Goal: Information Seeking & Learning: Learn about a topic

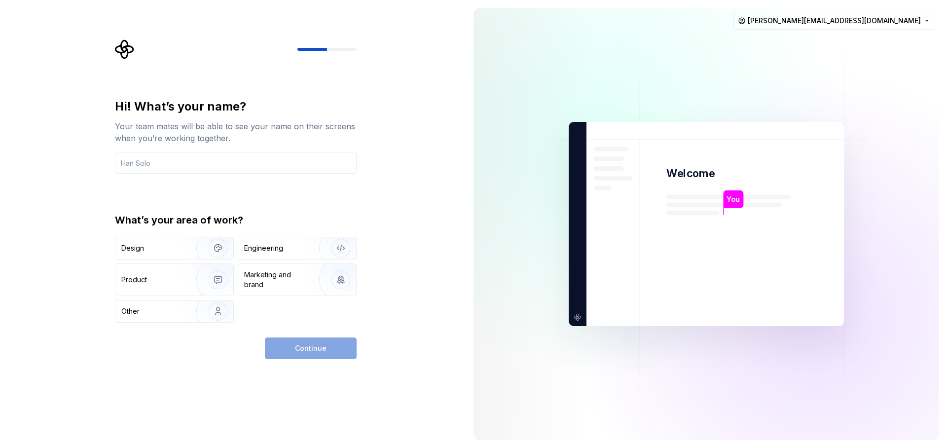
click at [323, 190] on div "Hi! What’s your name? Your team mates will be able to see your name on their sc…" at bounding box center [236, 211] width 242 height 224
click at [146, 168] on input "text" at bounding box center [236, 163] width 242 height 22
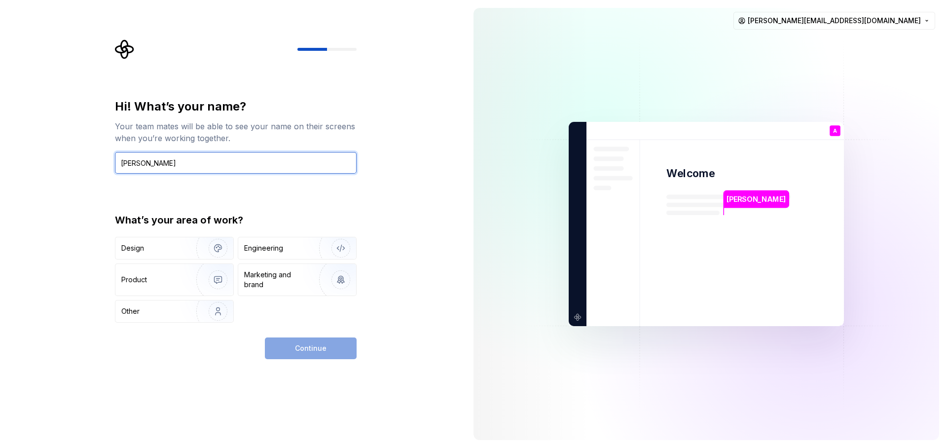
type input "[PERSON_NAME]"
click at [261, 407] on div "Hi! What’s your name? Your team mates will be able to see your name on their sc…" at bounding box center [233, 224] width 466 height 448
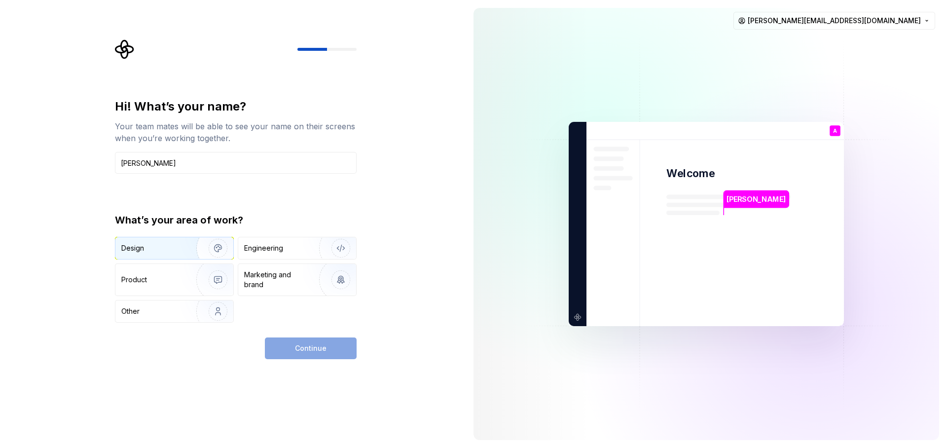
click at [167, 243] on div "Design" at bounding box center [152, 248] width 62 height 10
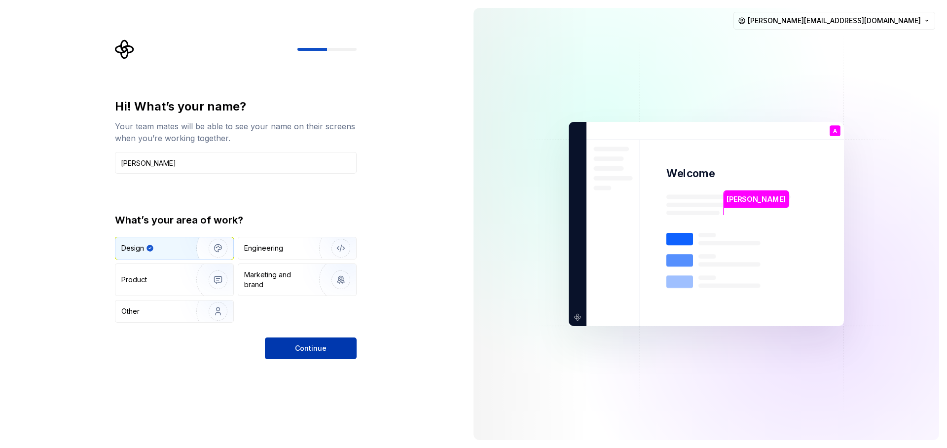
click at [316, 354] on button "Continue" at bounding box center [311, 348] width 92 height 22
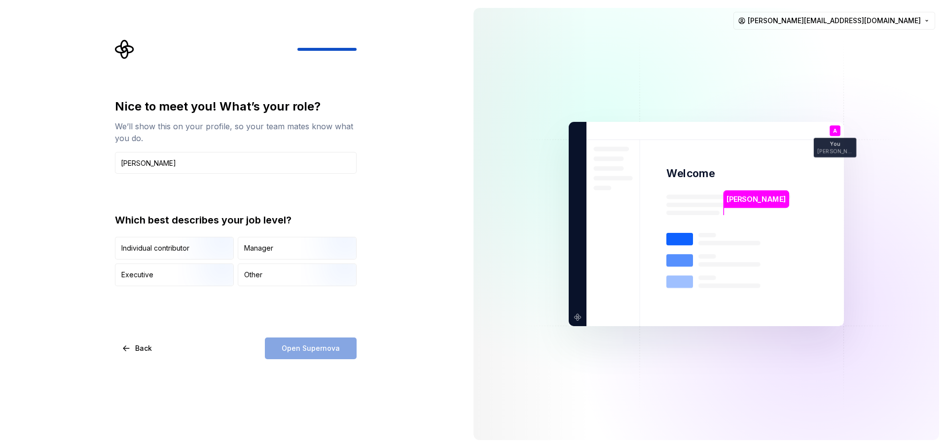
type input "[PERSON_NAME]"
click at [176, 277] on div "Executive" at bounding box center [174, 275] width 118 height 22
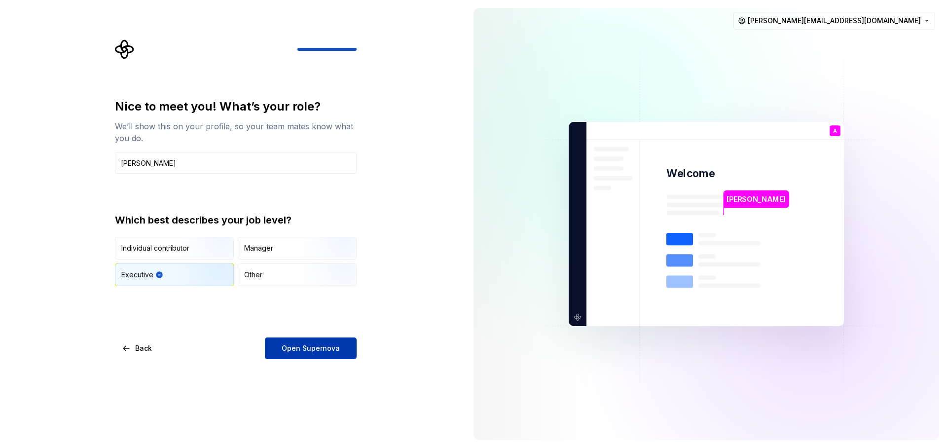
click at [324, 349] on span "Open Supernova" at bounding box center [311, 348] width 58 height 10
click at [279, 248] on div "Manager" at bounding box center [297, 248] width 118 height 22
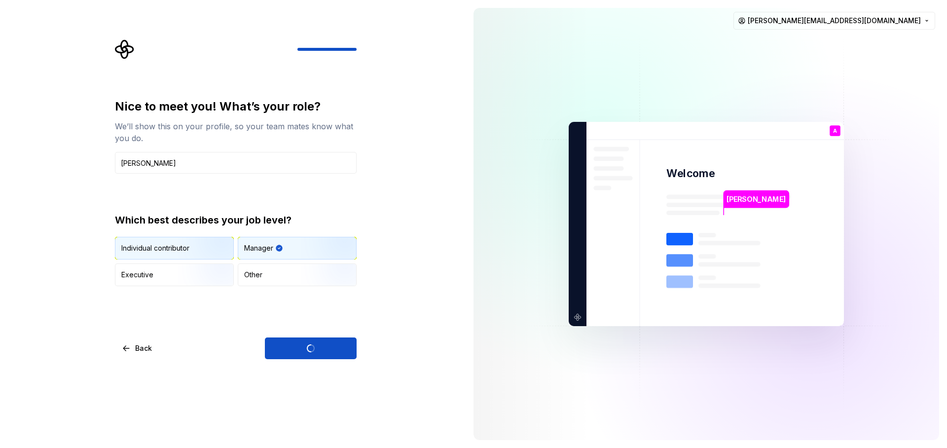
click at [201, 250] on img "button" at bounding box center [209, 260] width 63 height 66
click at [275, 245] on div "Manager" at bounding box center [297, 248] width 118 height 22
click at [209, 251] on img "button" at bounding box center [209, 260] width 63 height 66
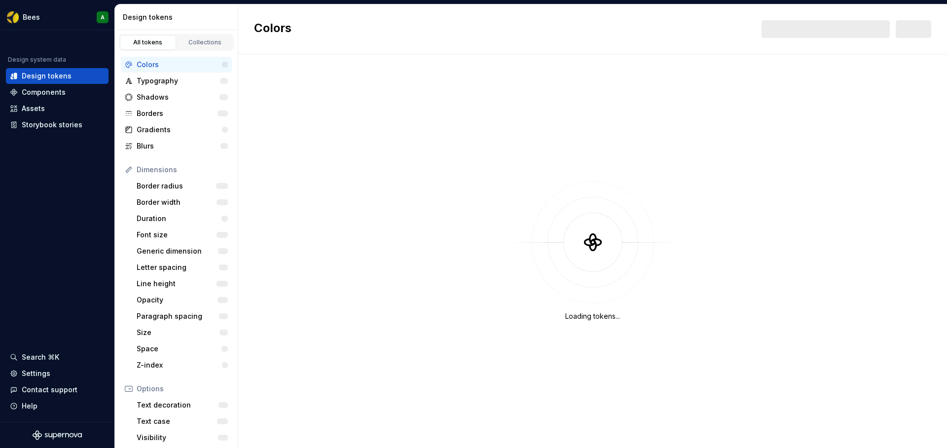
click at [148, 19] on div "Design tokens" at bounding box center [178, 17] width 111 height 10
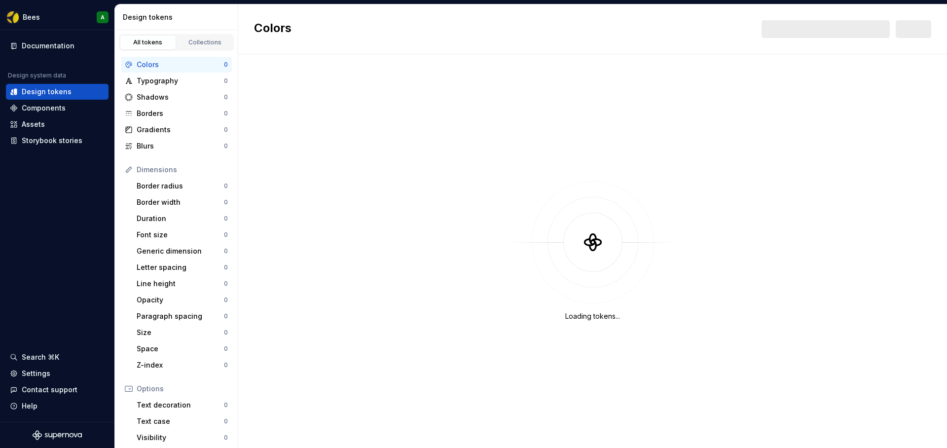
click at [298, 36] on div "Colors New" at bounding box center [592, 29] width 709 height 50
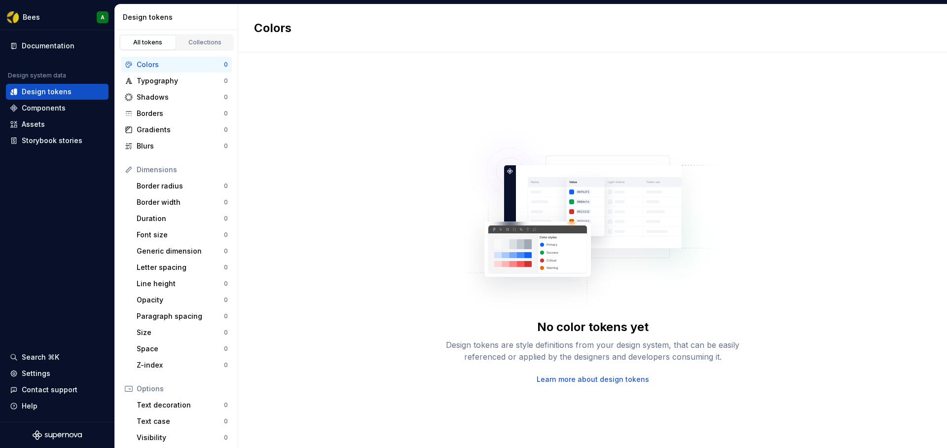
click at [366, 114] on div "No color tokens yet Design tokens are style definitions from your design system…" at bounding box center [592, 250] width 709 height 396
click at [282, 108] on div "No color tokens yet Design tokens are style definitions from your design system…" at bounding box center [592, 250] width 709 height 396
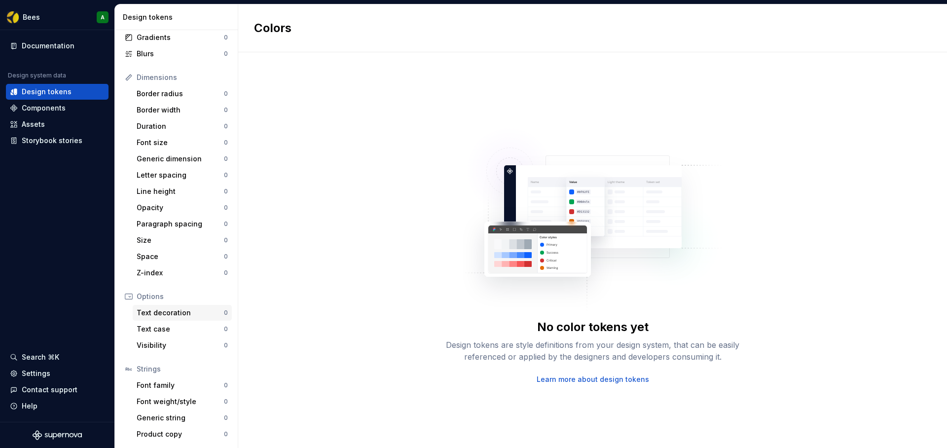
click at [182, 320] on div "Text decoration 0" at bounding box center [182, 313] width 99 height 16
click at [182, 314] on div "Text decoration" at bounding box center [180, 313] width 87 height 10
click at [173, 326] on div "Text case" at bounding box center [180, 329] width 87 height 10
click at [162, 345] on div "Visibility" at bounding box center [180, 345] width 87 height 10
click at [168, 267] on div "Z-index 0" at bounding box center [182, 273] width 99 height 16
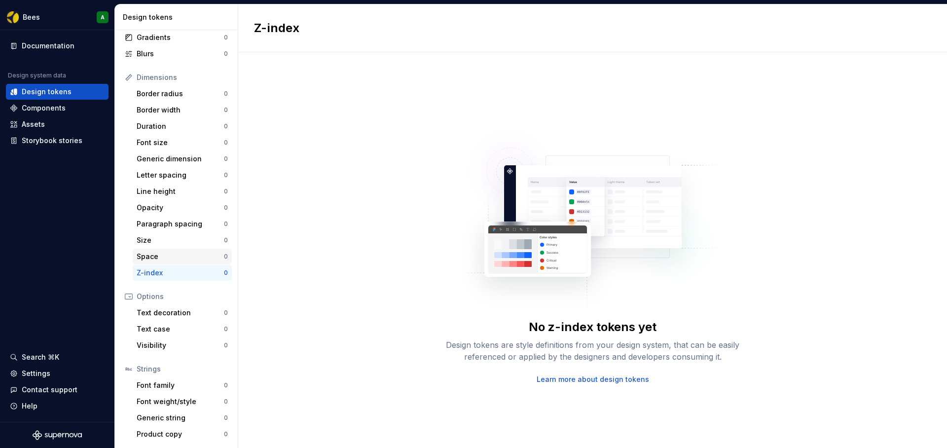
click at [168, 259] on div "Space" at bounding box center [180, 257] width 87 height 10
click at [174, 233] on div "Size 0" at bounding box center [182, 240] width 99 height 16
click at [178, 220] on div "Paragraph spacing" at bounding box center [180, 224] width 87 height 10
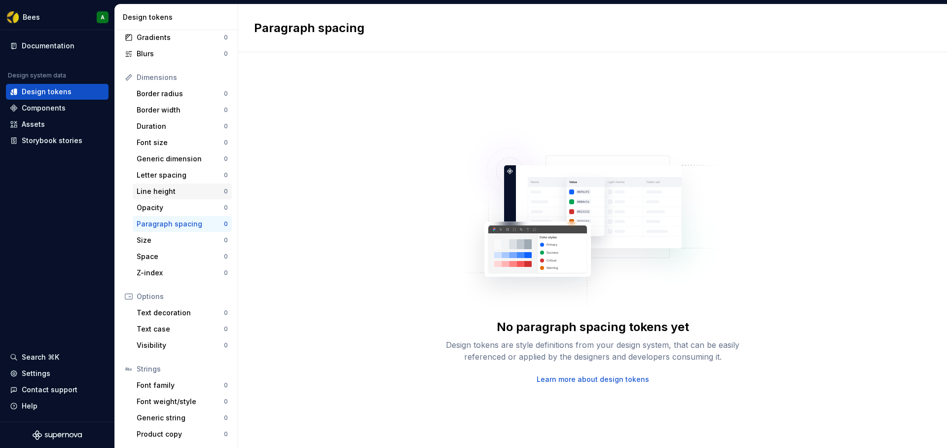
click at [180, 191] on div "Line height" at bounding box center [180, 191] width 87 height 10
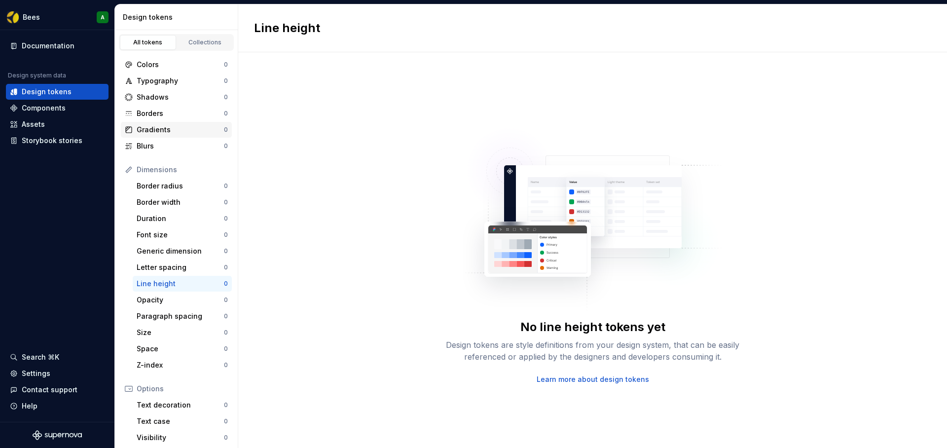
click at [169, 127] on div "Gradients" at bounding box center [180, 130] width 87 height 10
click at [176, 114] on div "Borders" at bounding box center [180, 114] width 87 height 10
click at [183, 109] on div "Borders" at bounding box center [180, 114] width 87 height 10
click at [180, 90] on div "Shadows 0" at bounding box center [176, 97] width 111 height 16
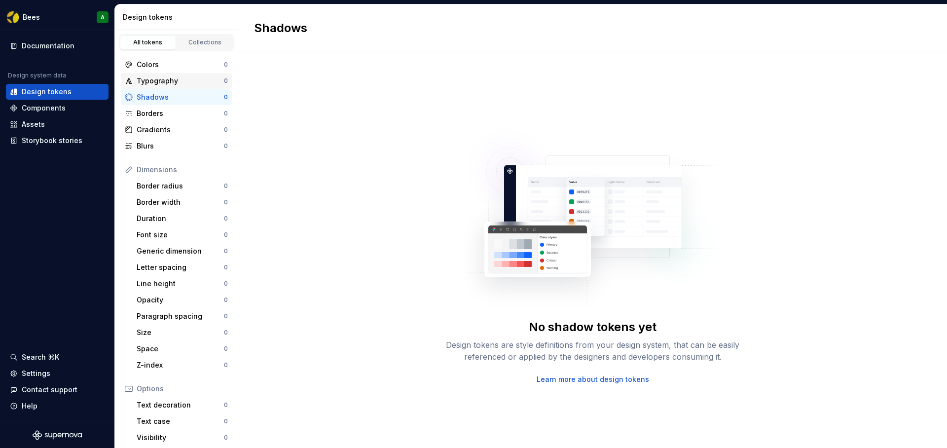
click at [181, 80] on div "Typography" at bounding box center [180, 81] width 87 height 10
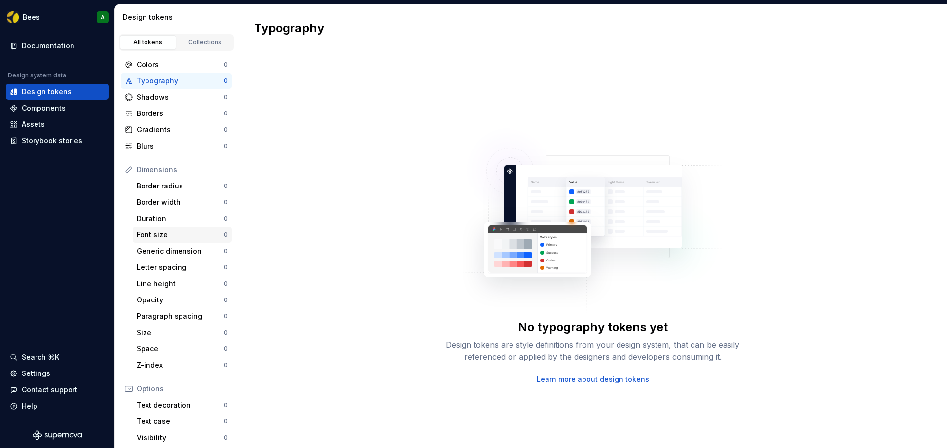
scroll to position [92, 0]
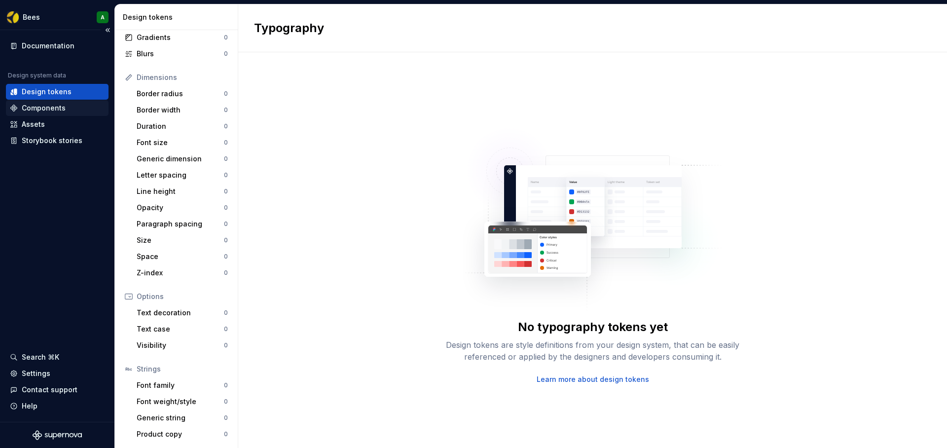
click at [43, 104] on div "Components" at bounding box center [44, 108] width 44 height 10
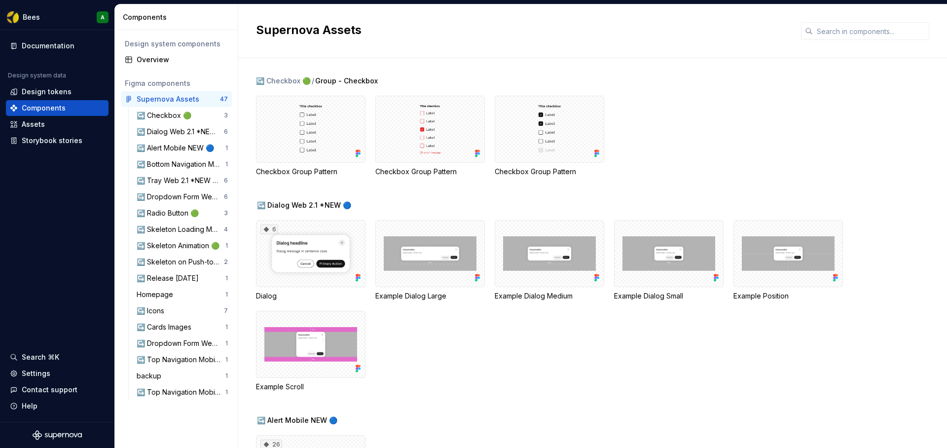
click at [151, 44] on div "Design system components" at bounding box center [176, 44] width 103 height 10
click at [165, 147] on div "↪️ Alert Mobile NEW 🔵" at bounding box center [177, 148] width 81 height 10
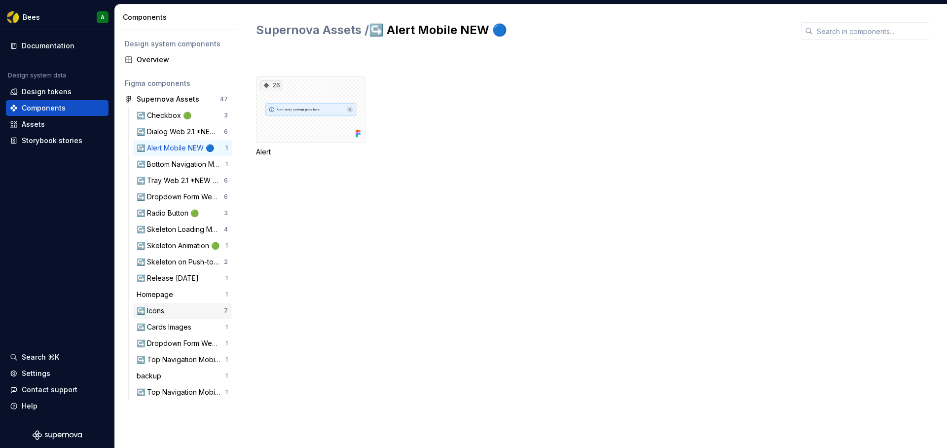
click at [168, 309] on div "↪️ Icons" at bounding box center [153, 311] width 32 height 10
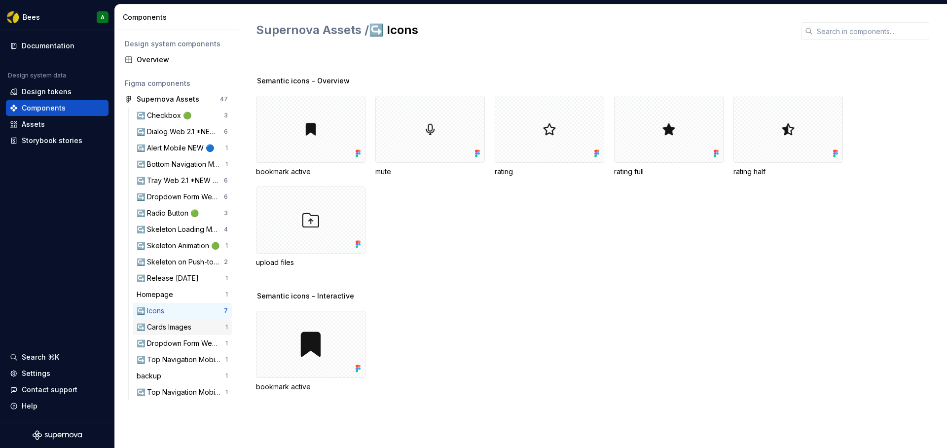
click at [166, 330] on div "↪️ Cards Images" at bounding box center [166, 327] width 59 height 10
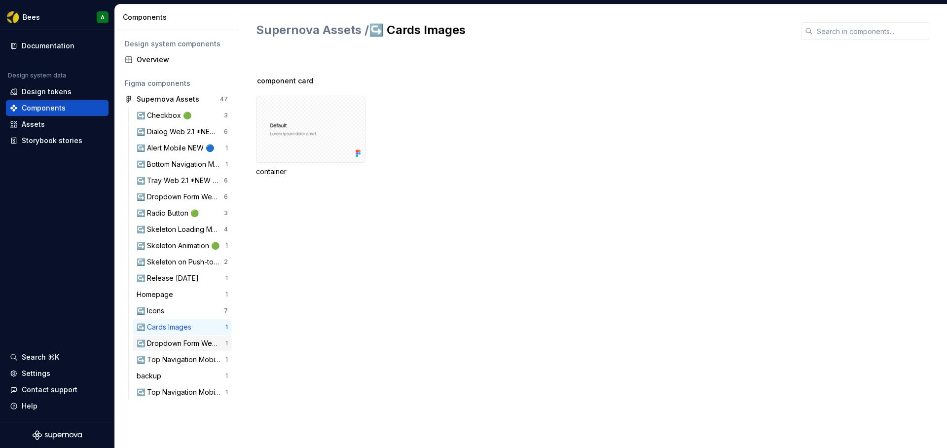
click at [162, 343] on div "↪️ Dropdown Form Web 🟠" at bounding box center [181, 343] width 89 height 10
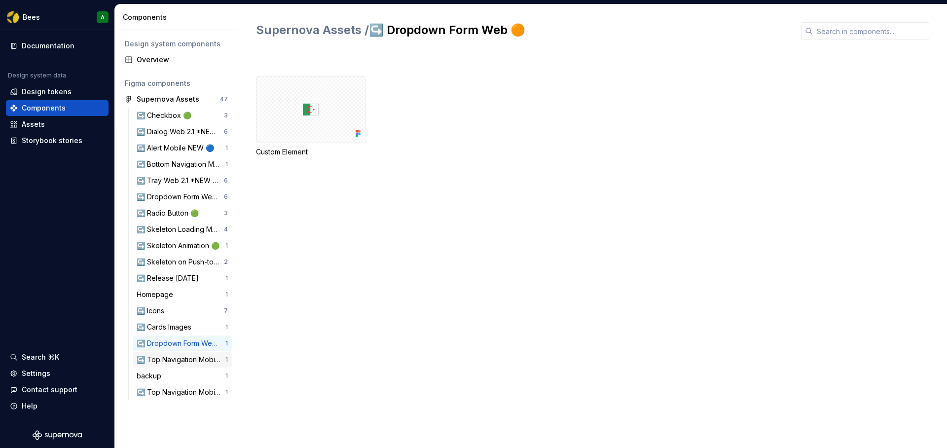
click at [163, 355] on div "↪️ Top Navigation Mobile HOME *NEW 🟠" at bounding box center [181, 360] width 89 height 10
click at [176, 391] on div "↪️ Top Navigation Mobile INTERN *NEW 🟢" at bounding box center [181, 392] width 89 height 10
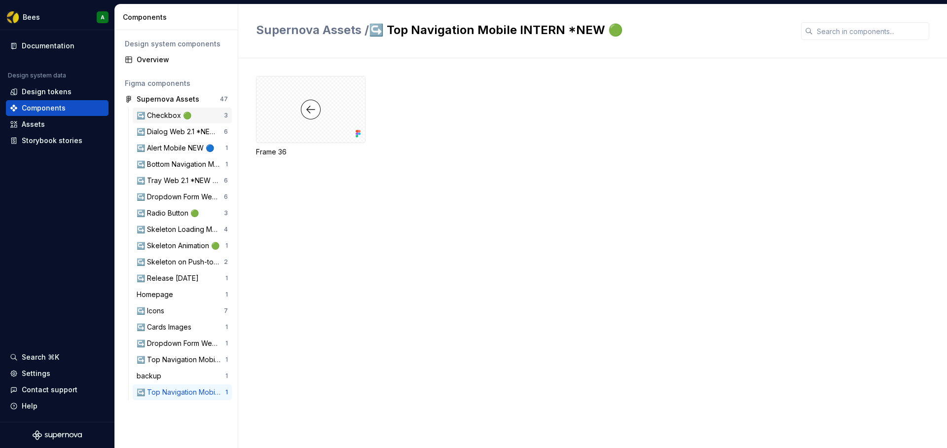
click at [164, 118] on div "↪️ Checkbox 🟢" at bounding box center [166, 116] width 59 height 10
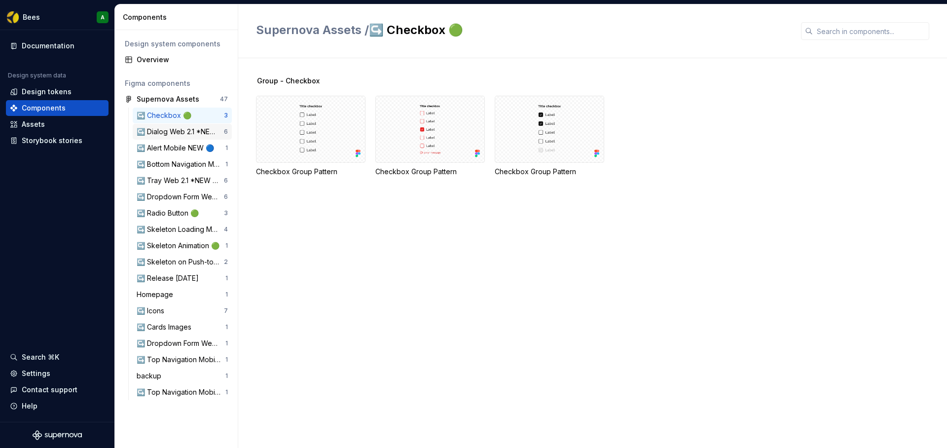
click at [174, 132] on div "↪️ Dialog Web 2.1 *NEW 🔵" at bounding box center [180, 132] width 87 height 10
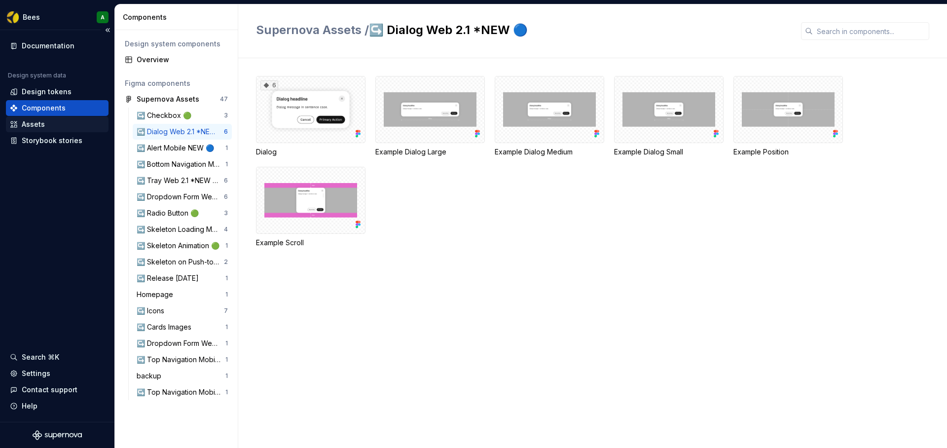
click at [32, 116] on div "Assets" at bounding box center [57, 124] width 103 height 16
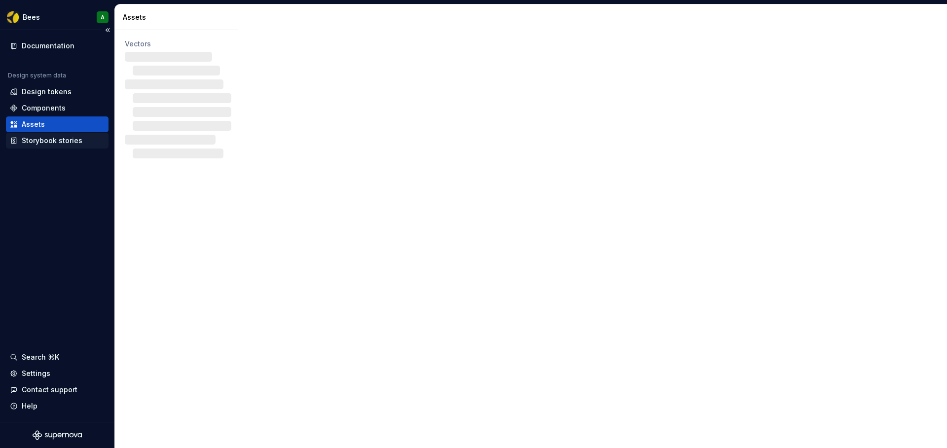
click at [47, 139] on div "Storybook stories" at bounding box center [52, 141] width 61 height 10
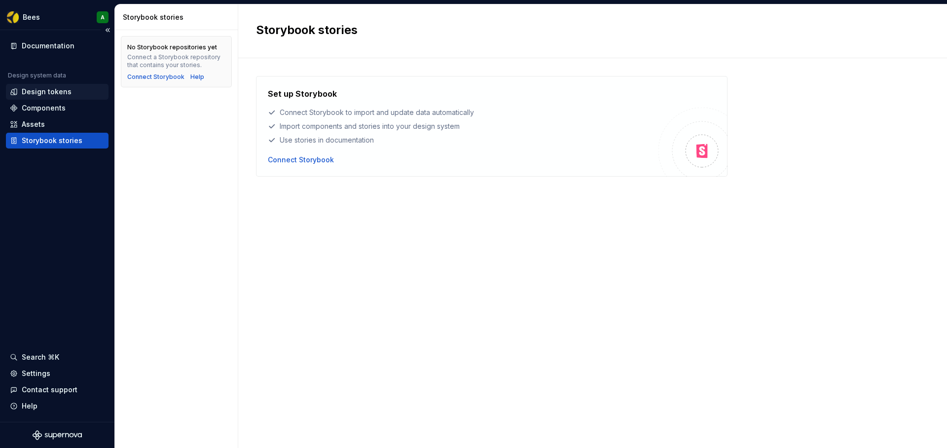
click at [56, 88] on div "Design tokens" at bounding box center [47, 92] width 50 height 10
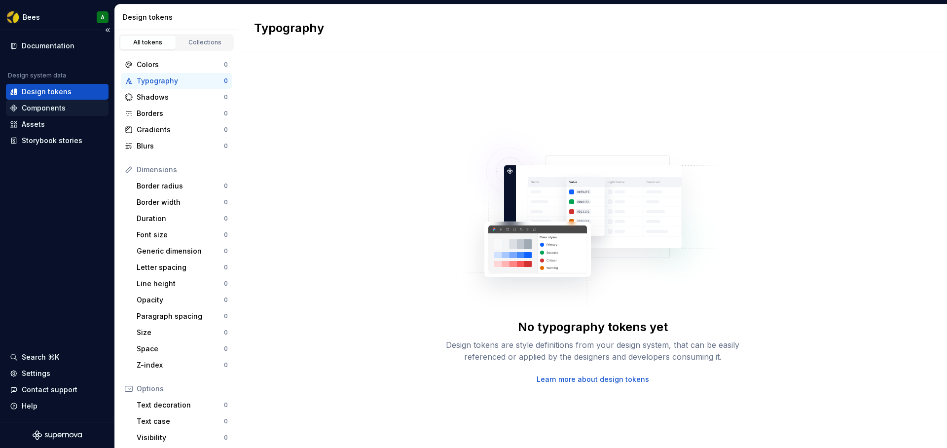
click at [41, 108] on div "Components" at bounding box center [44, 108] width 44 height 10
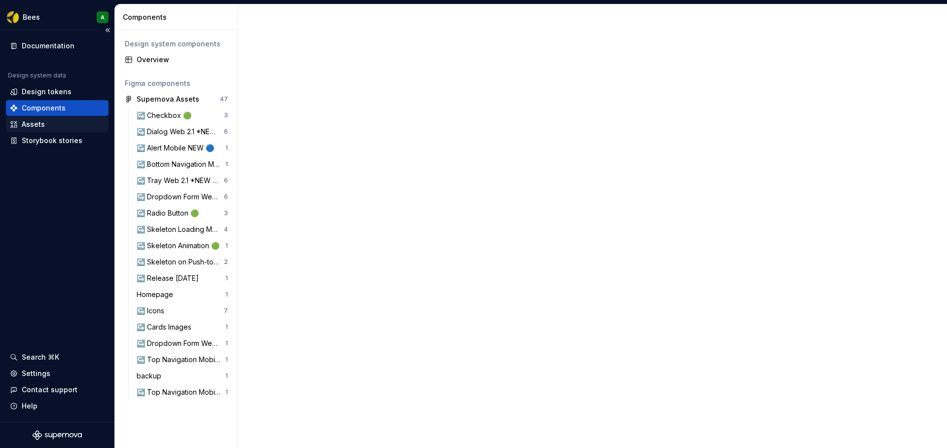
click at [61, 124] on div "Assets" at bounding box center [57, 124] width 95 height 10
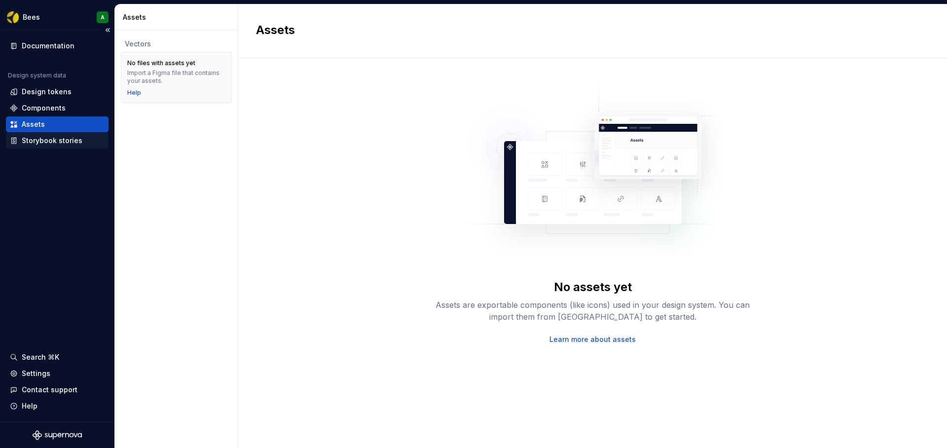
click at [60, 141] on div "Storybook stories" at bounding box center [52, 141] width 61 height 10
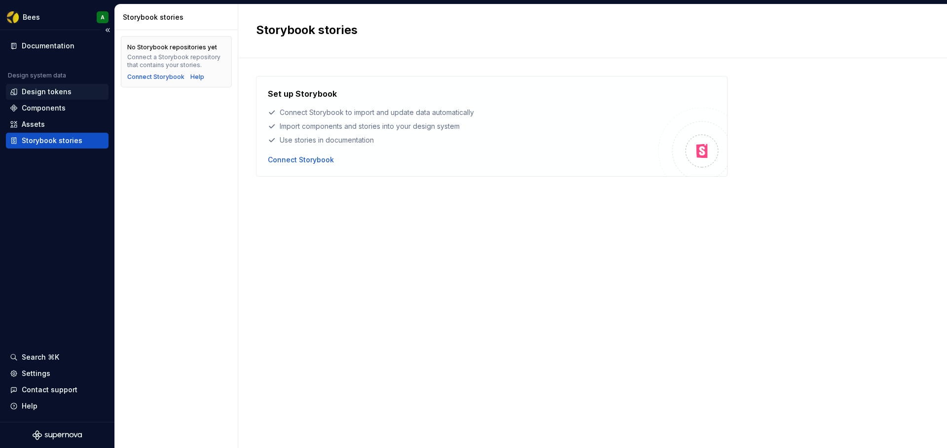
click at [66, 94] on div "Design tokens" at bounding box center [47, 92] width 50 height 10
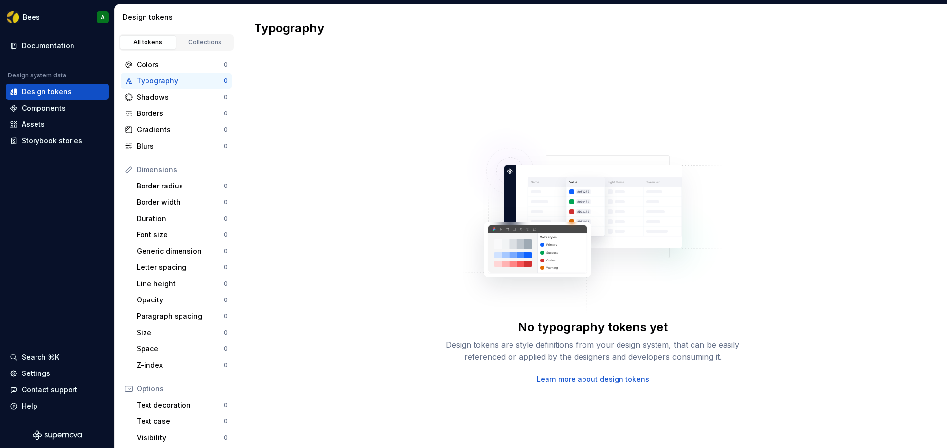
click at [703, 120] on img at bounding box center [592, 214] width 259 height 197
click at [184, 185] on div "Border radius" at bounding box center [180, 186] width 87 height 10
click at [175, 96] on div "Shadows" at bounding box center [180, 97] width 87 height 10
click at [179, 83] on div "Typography" at bounding box center [180, 81] width 87 height 10
